Goal: Information Seeking & Learning: Learn about a topic

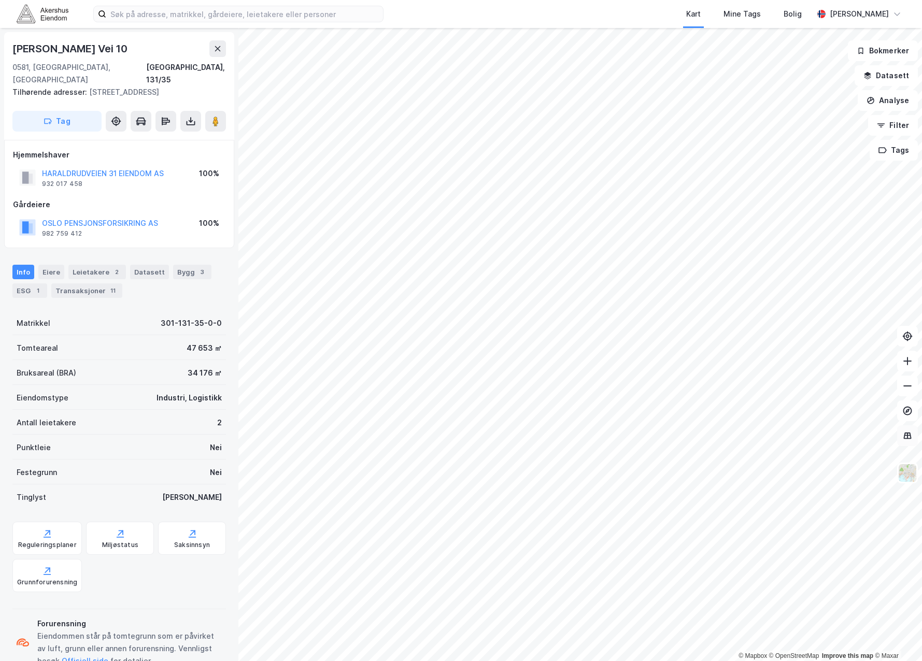
click at [905, 438] on icon at bounding box center [908, 436] width 10 height 10
click at [908, 477] on img at bounding box center [908, 473] width 20 height 20
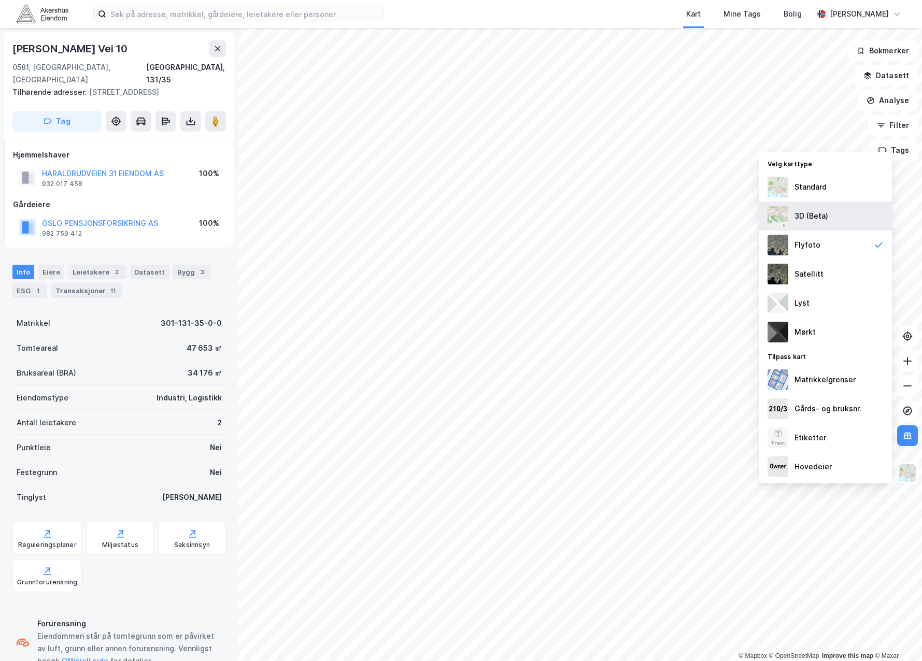
click at [828, 214] on div "3D (Beta)" at bounding box center [825, 216] width 133 height 29
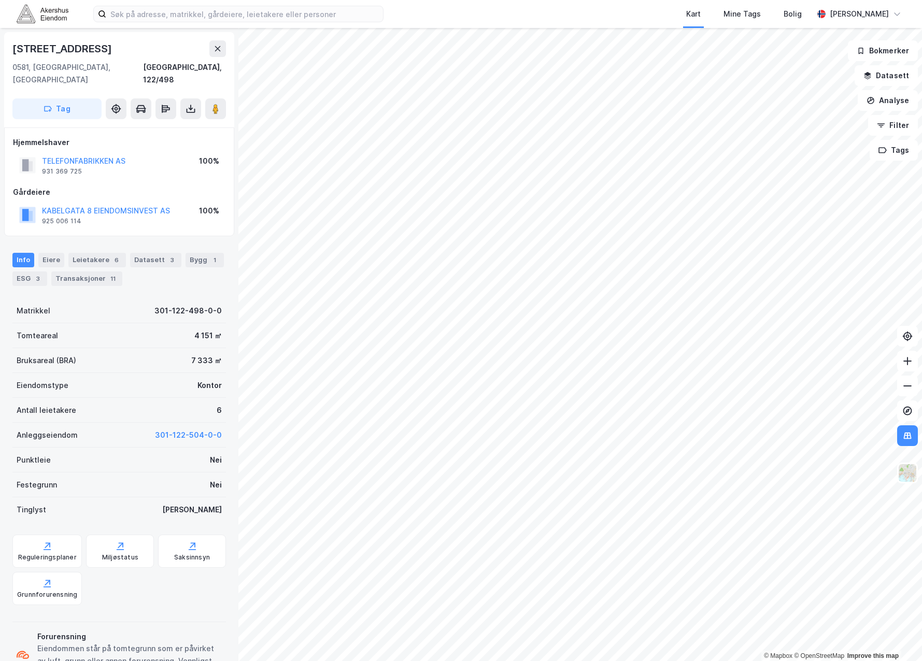
click at [89, 241] on div "Info [PERSON_NAME] 6 Datasett 3 Bygg 1 ESG 3 Transaksjoner 11" at bounding box center [119, 266] width 238 height 50
click at [88, 253] on div "Leietakere 6" at bounding box center [97, 260] width 58 height 15
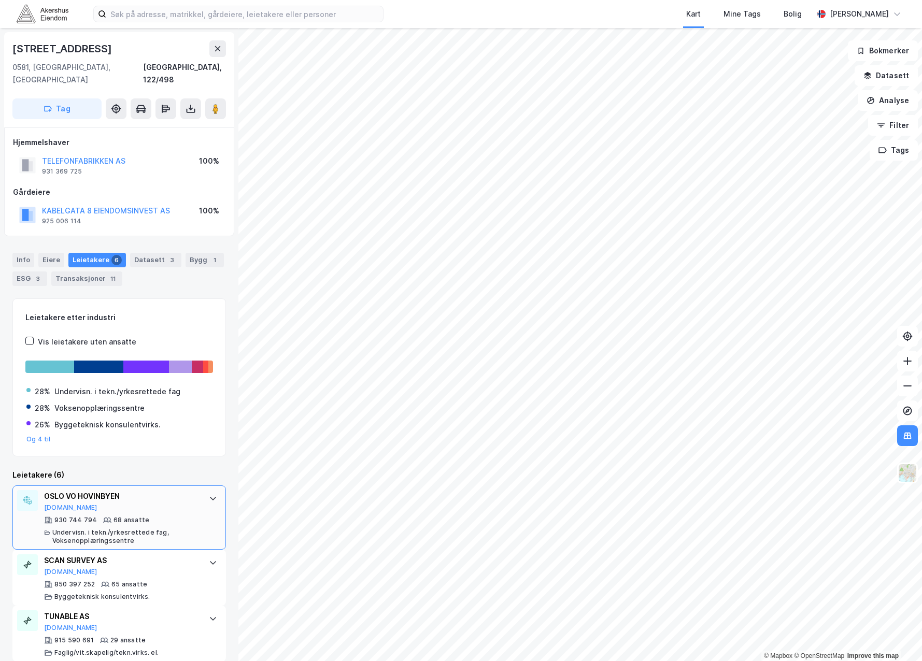
click at [137, 491] on div "OSLO VO HOVINBYEN [DOMAIN_NAME]" at bounding box center [121, 501] width 154 height 22
